Goal: Navigation & Orientation: Go to known website

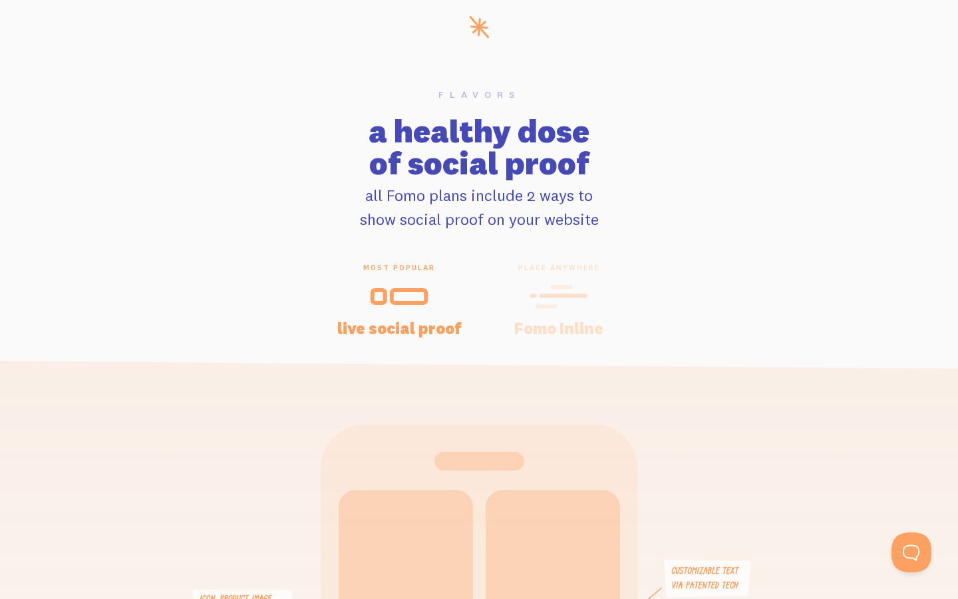
scroll to position [0, 20]
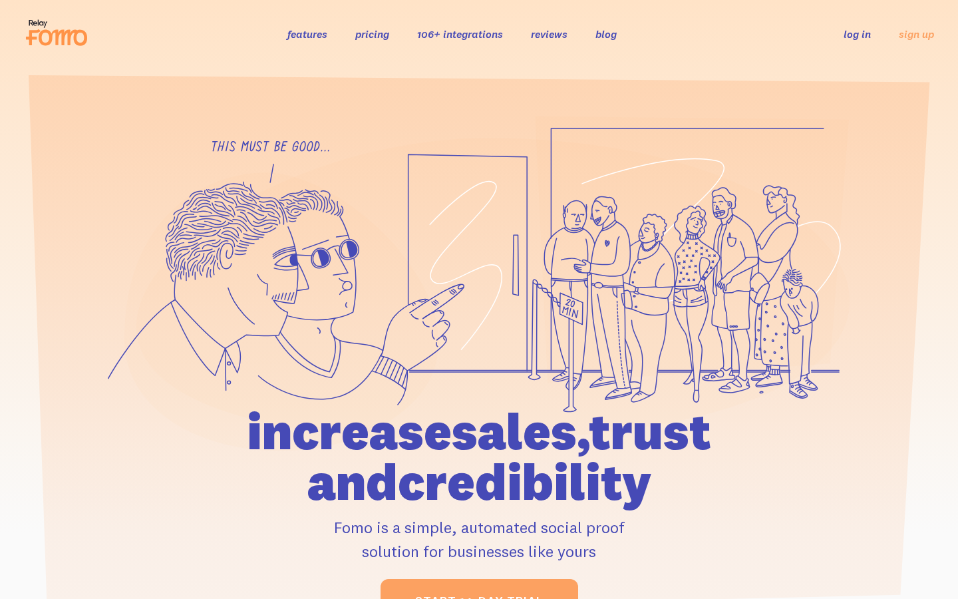
scroll to position [6630, 0]
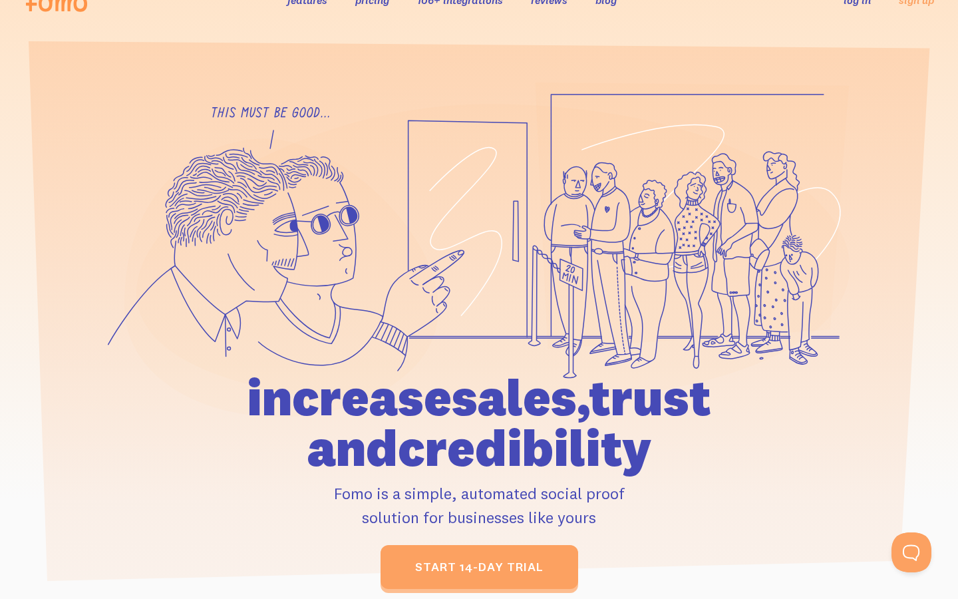
scroll to position [38, 26]
